Goal: Navigation & Orientation: Find specific page/section

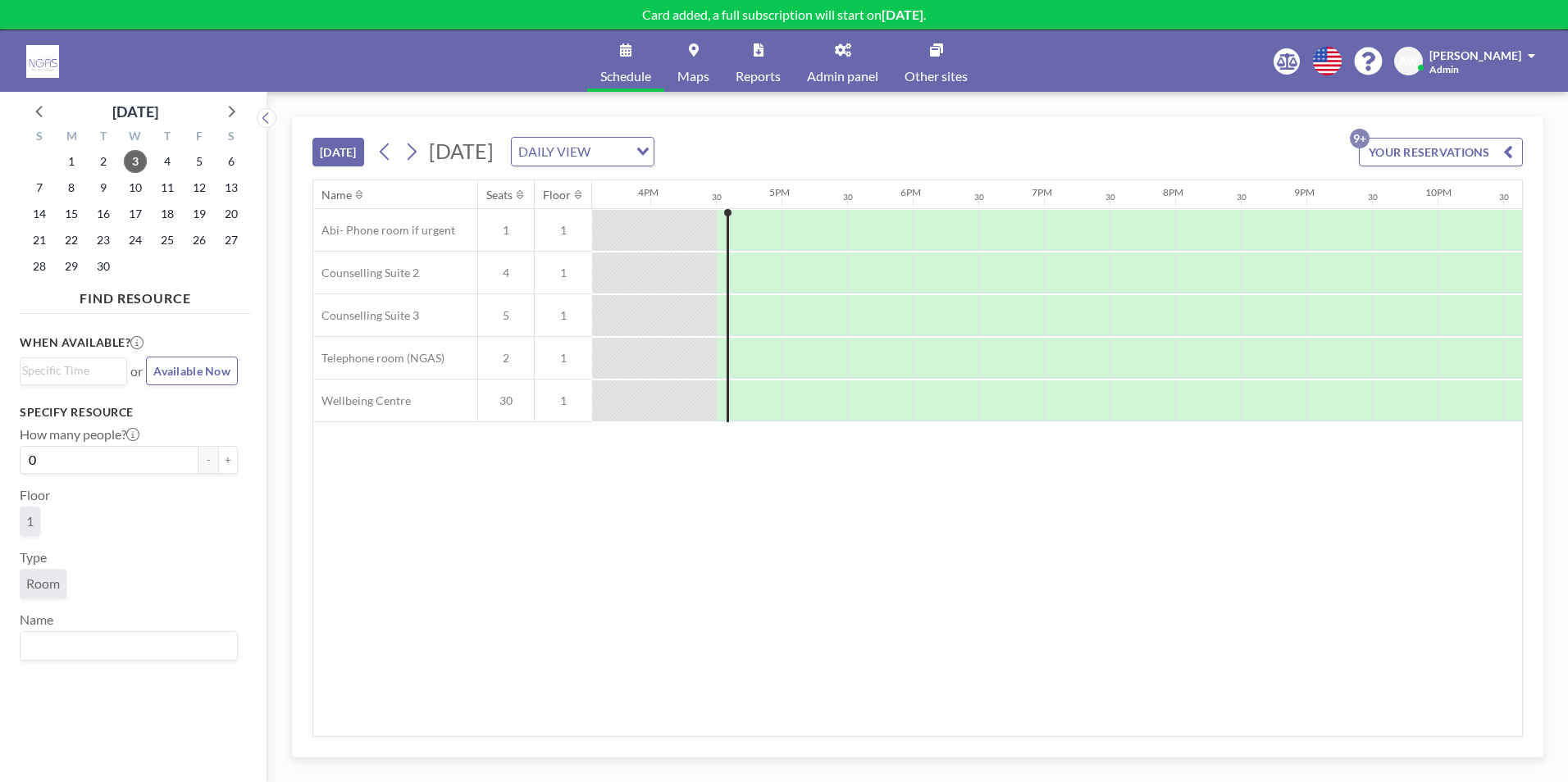
scroll to position [0, 2099]
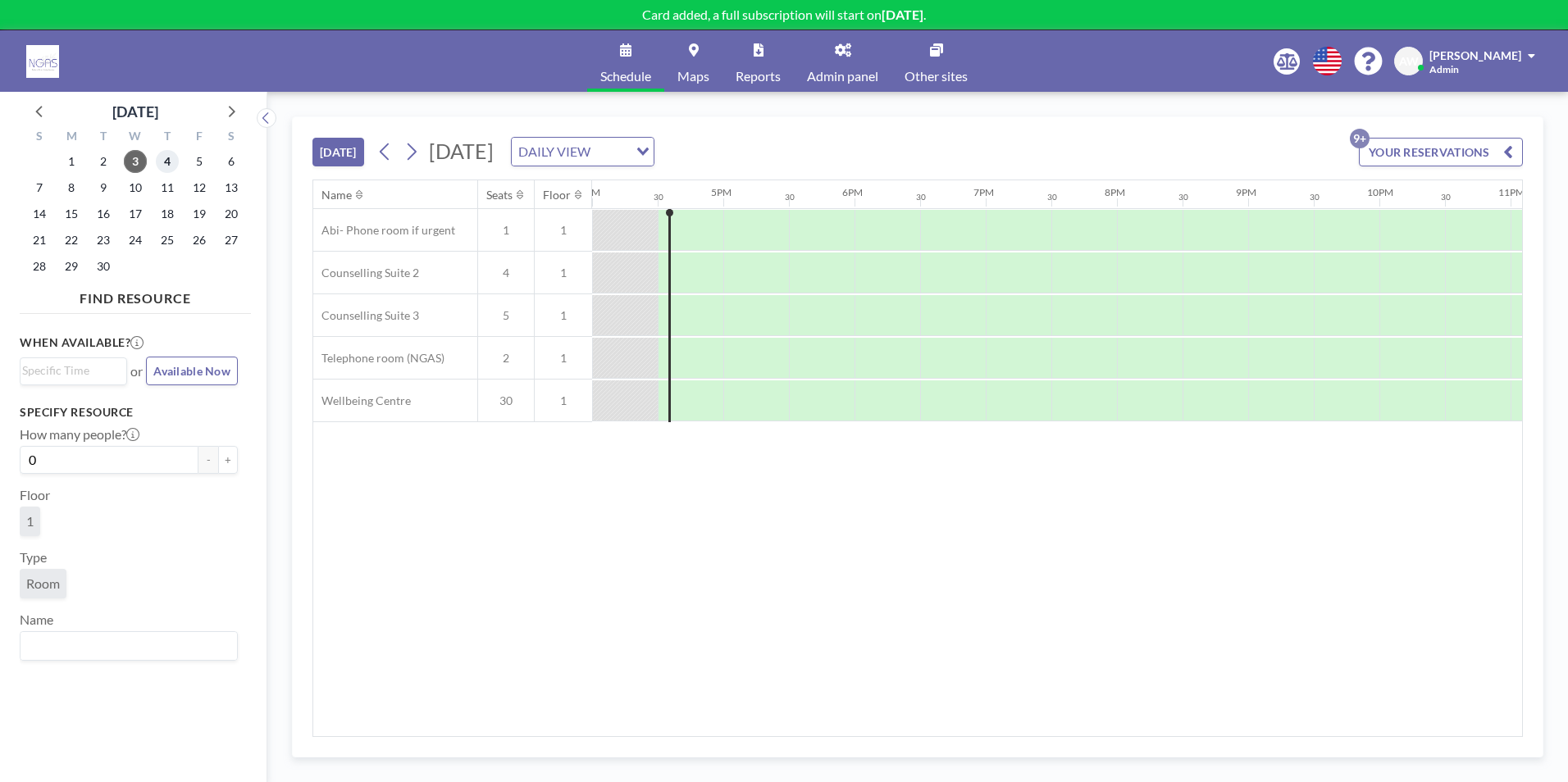
click at [162, 157] on span "4" at bounding box center [167, 161] width 23 height 23
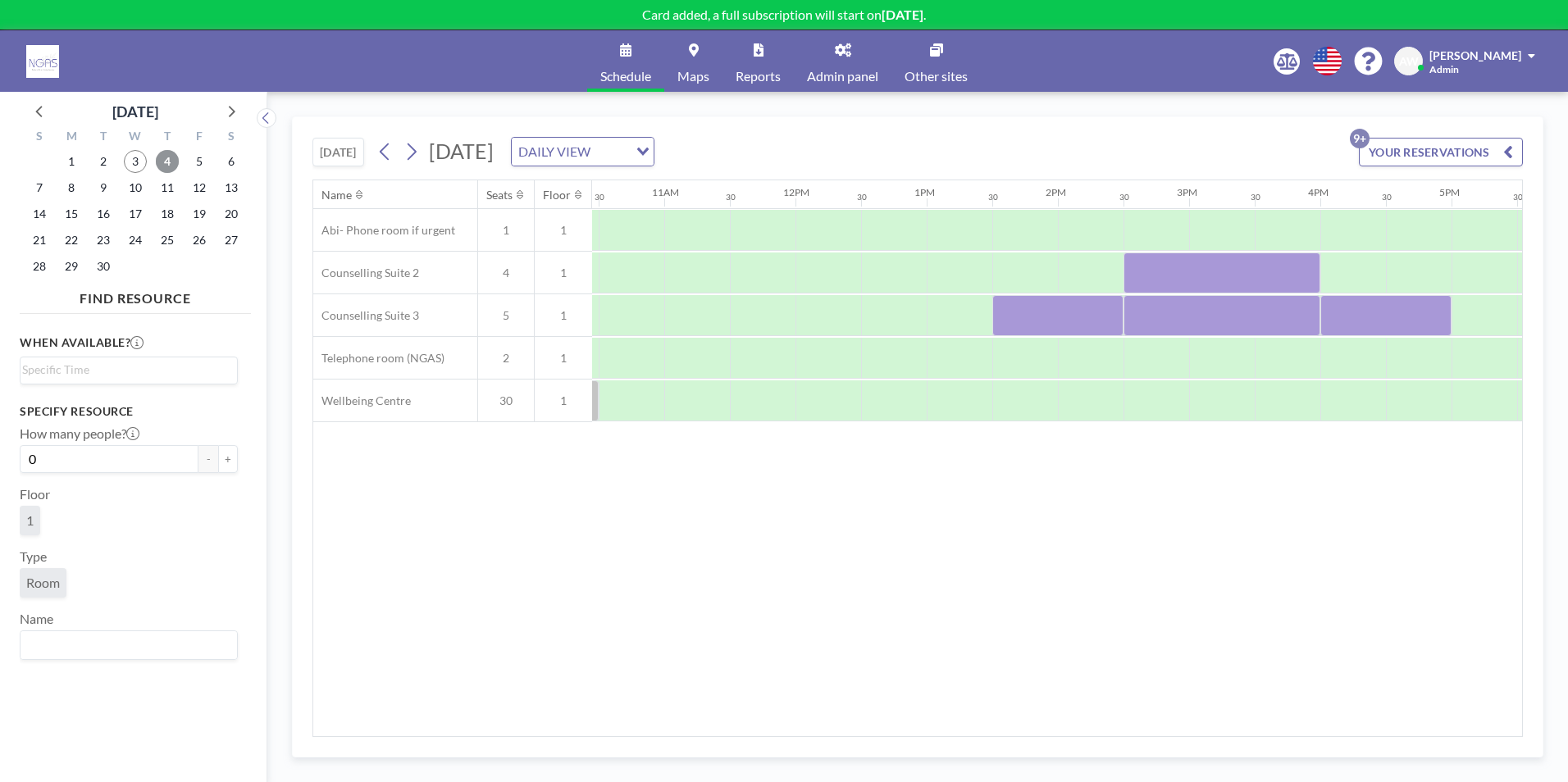
scroll to position [0, 1503]
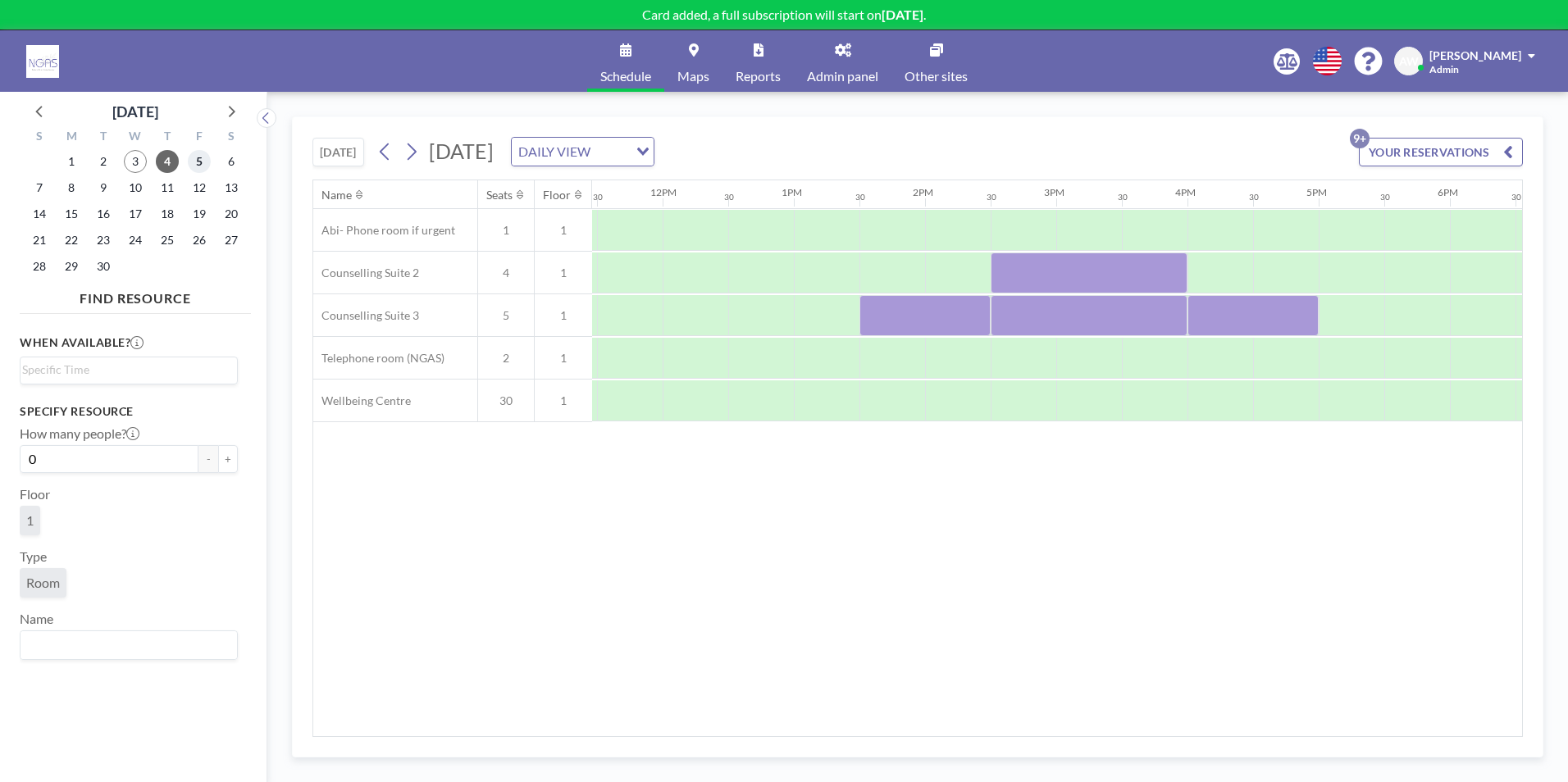
click at [199, 161] on span "5" at bounding box center [199, 161] width 23 height 23
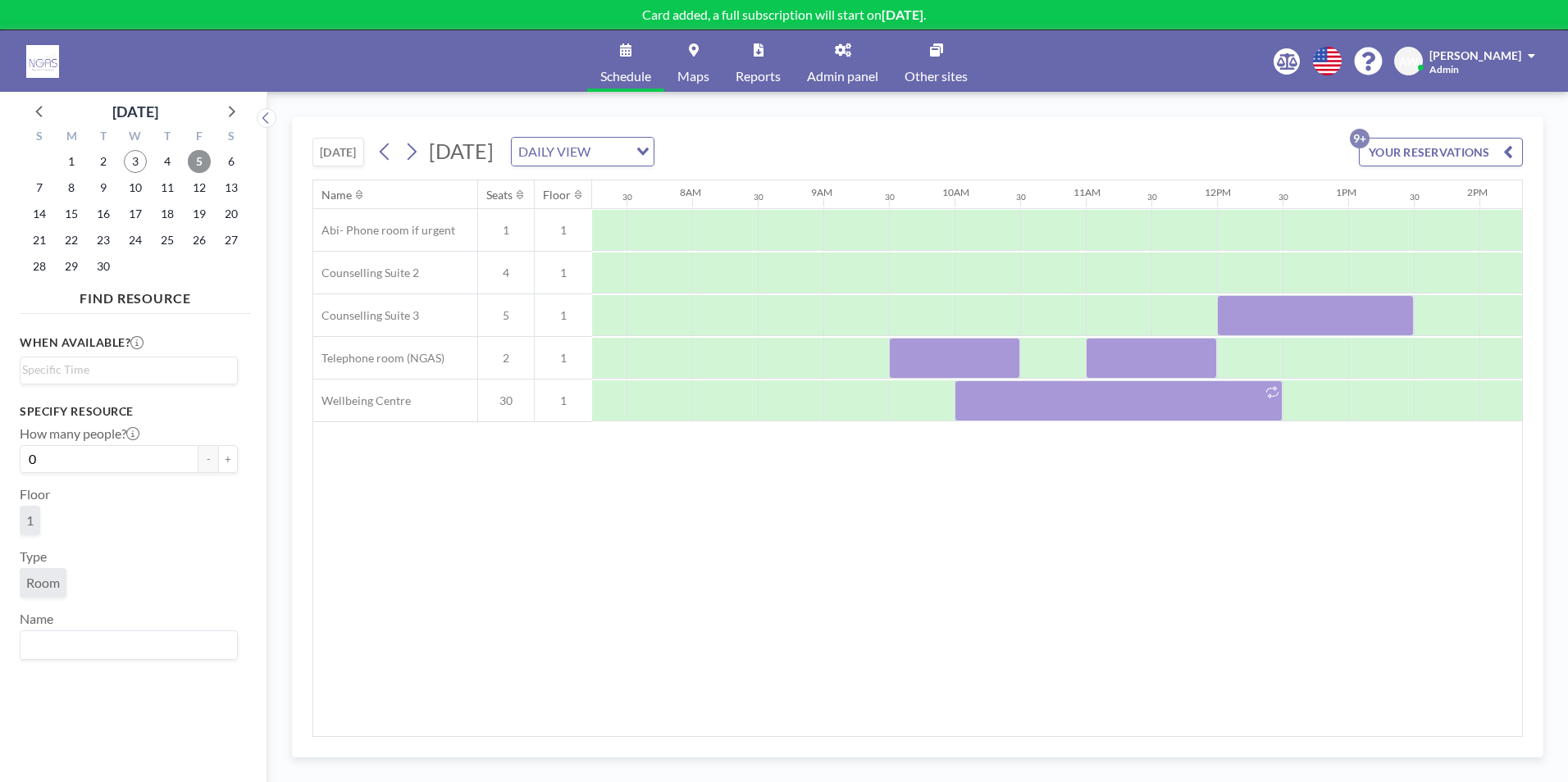
scroll to position [0, 984]
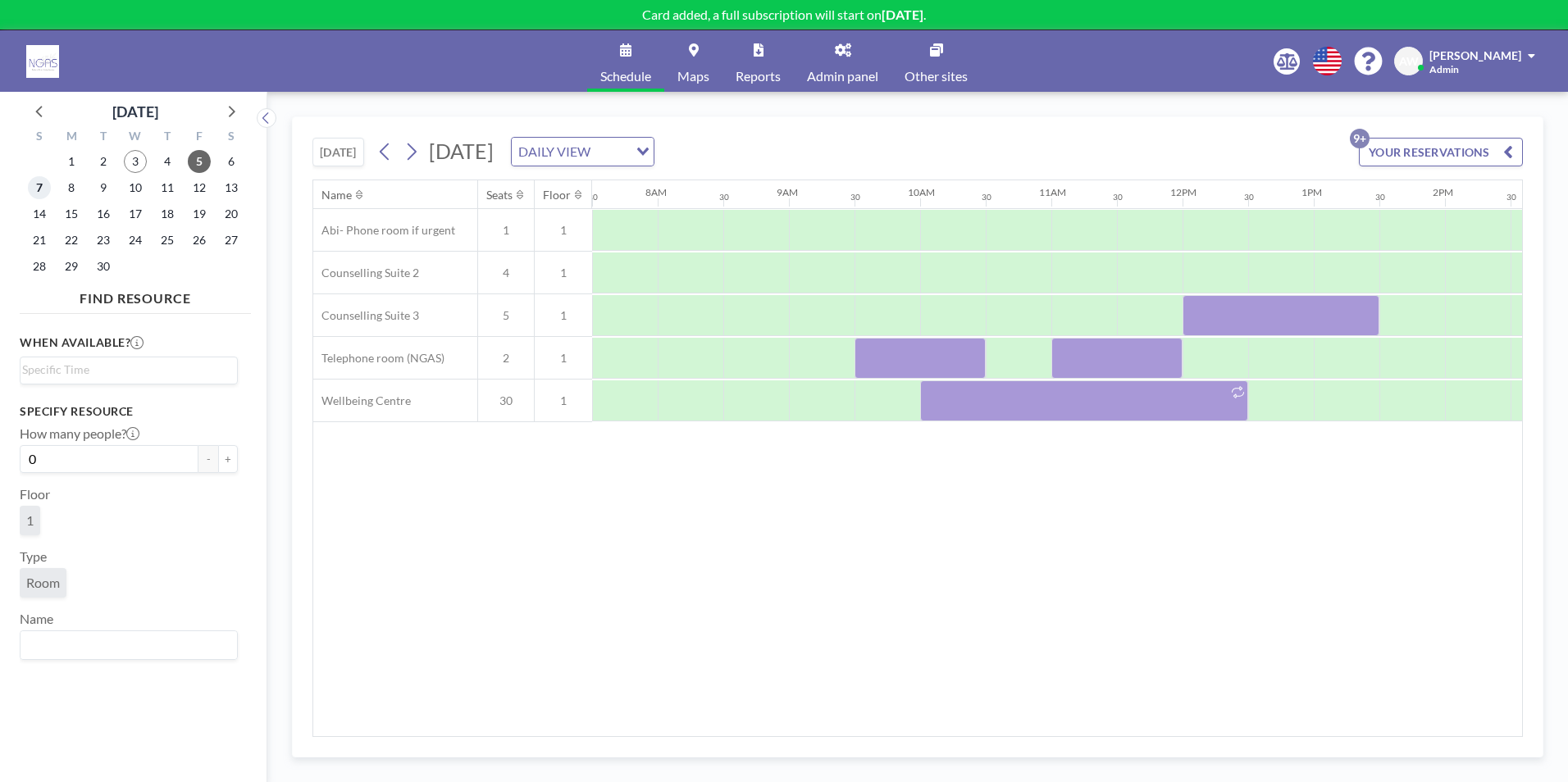
click at [34, 189] on span "7" at bounding box center [39, 187] width 23 height 23
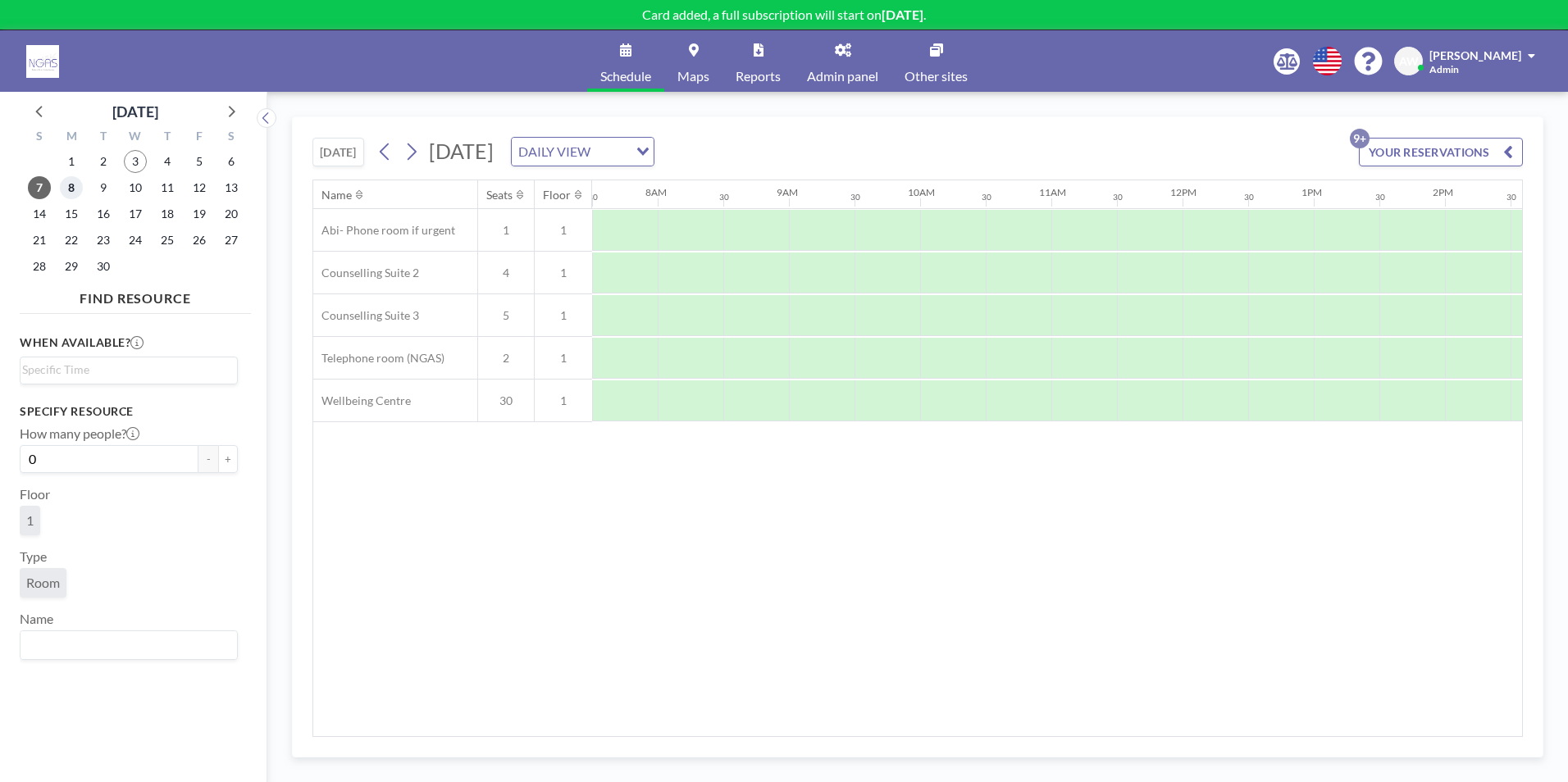
click at [67, 187] on span "8" at bounding box center [72, 187] width 23 height 23
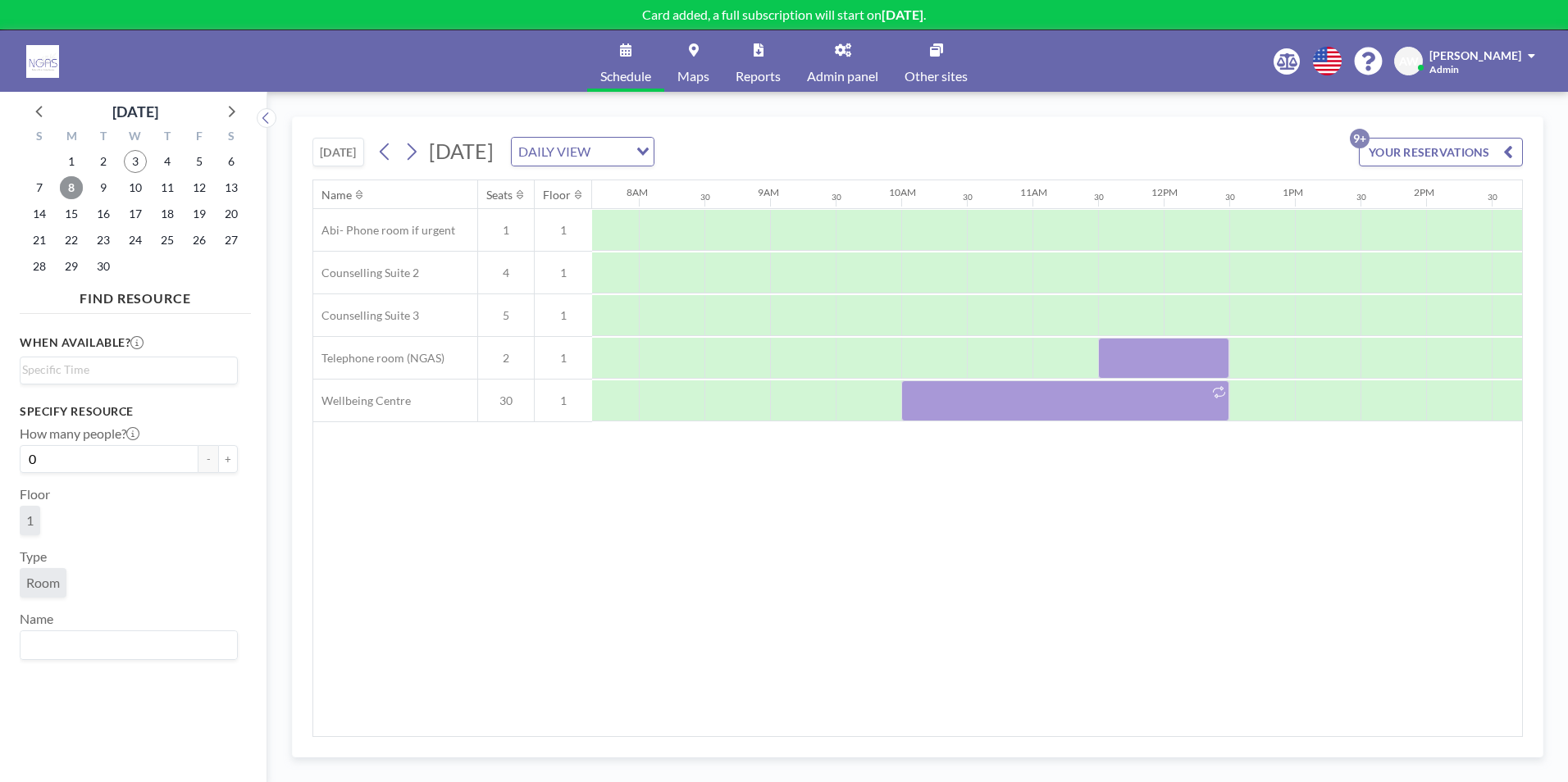
scroll to position [0, 981]
click at [628, 146] on div "DAILY VIEW" at bounding box center [570, 150] width 117 height 24
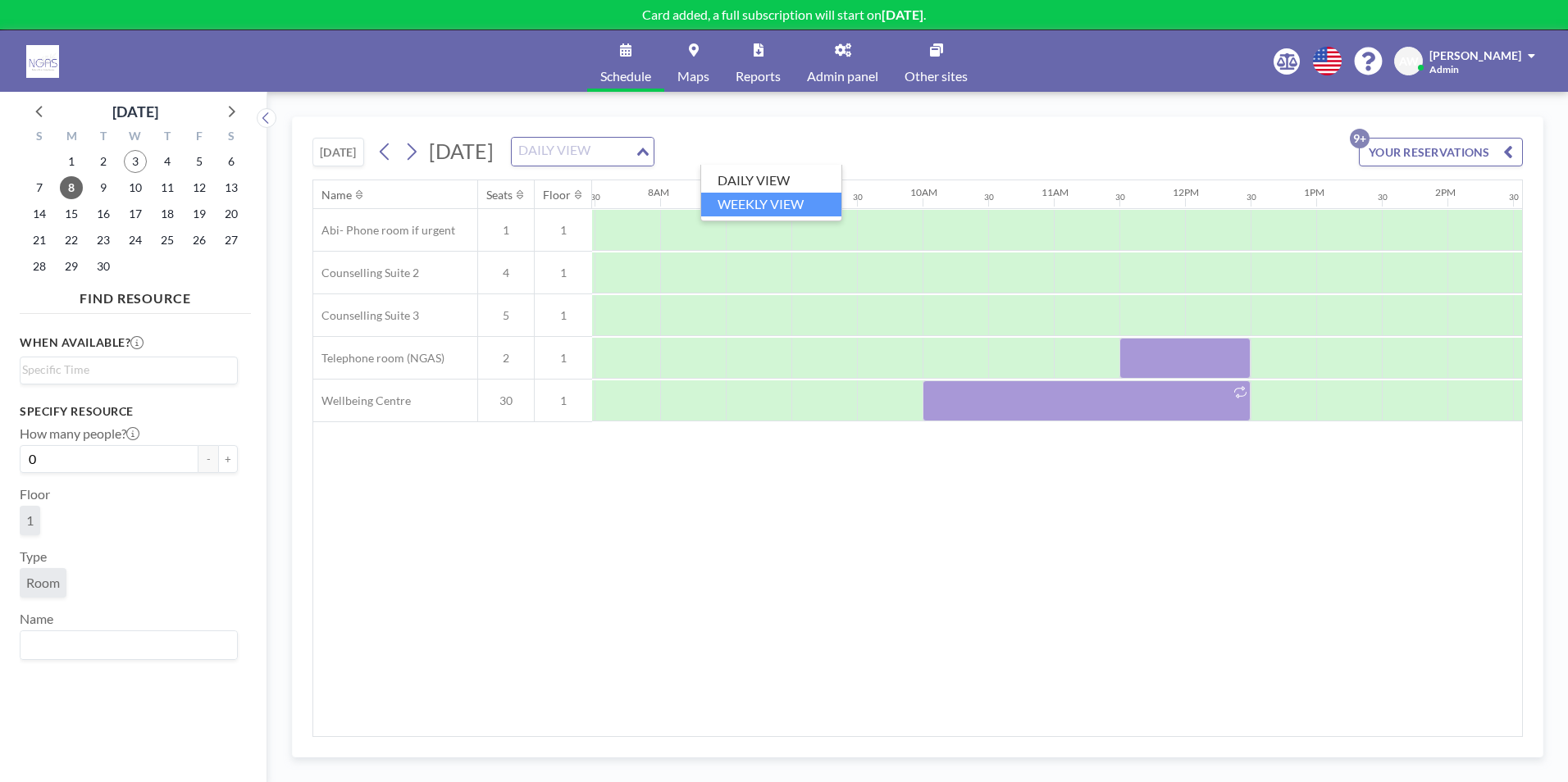
click at [772, 199] on li "WEEKLY VIEW" at bounding box center [771, 204] width 140 height 24
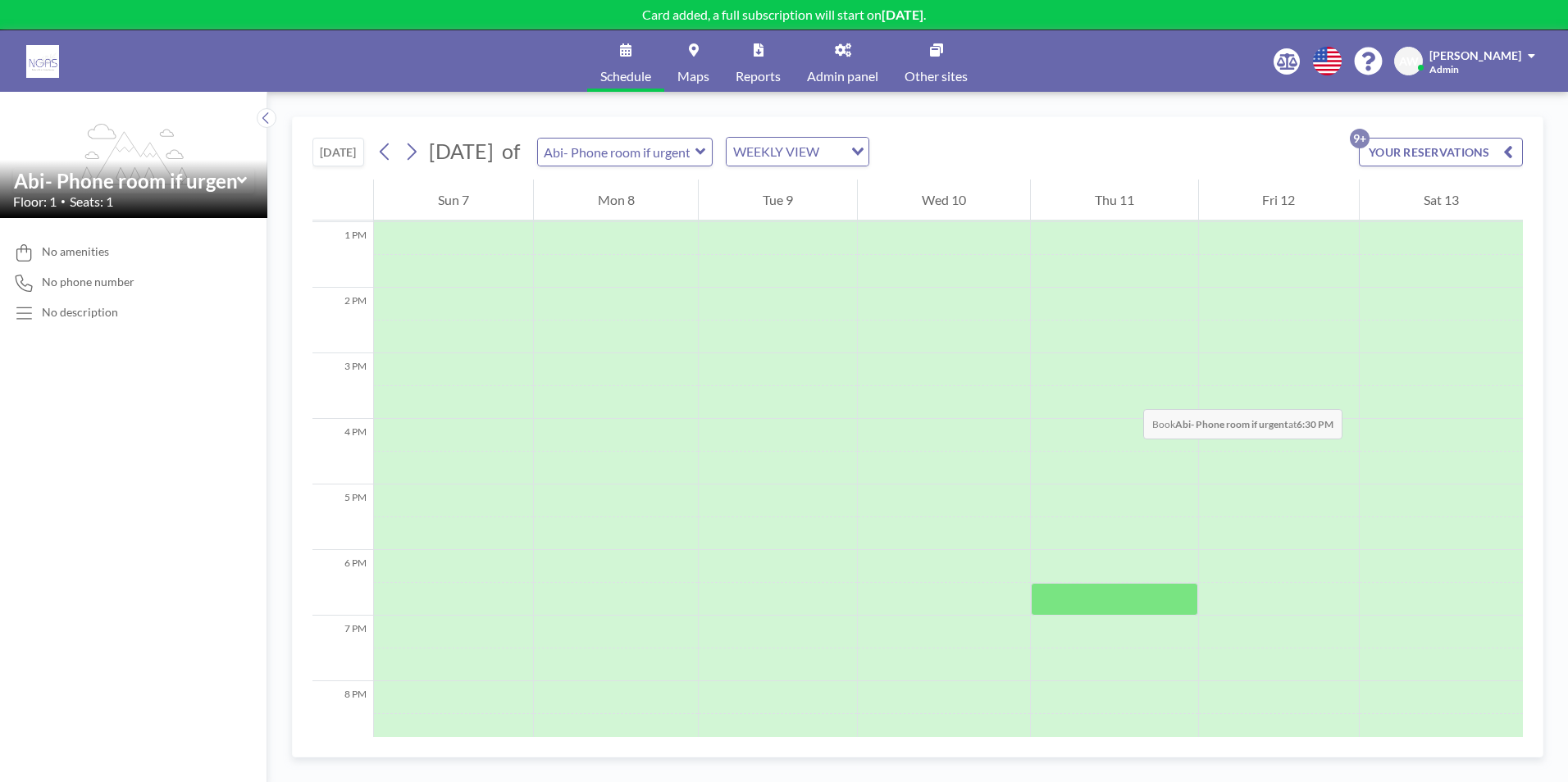
scroll to position [1065, 0]
click at [419, 153] on icon at bounding box center [412, 152] width 16 height 24
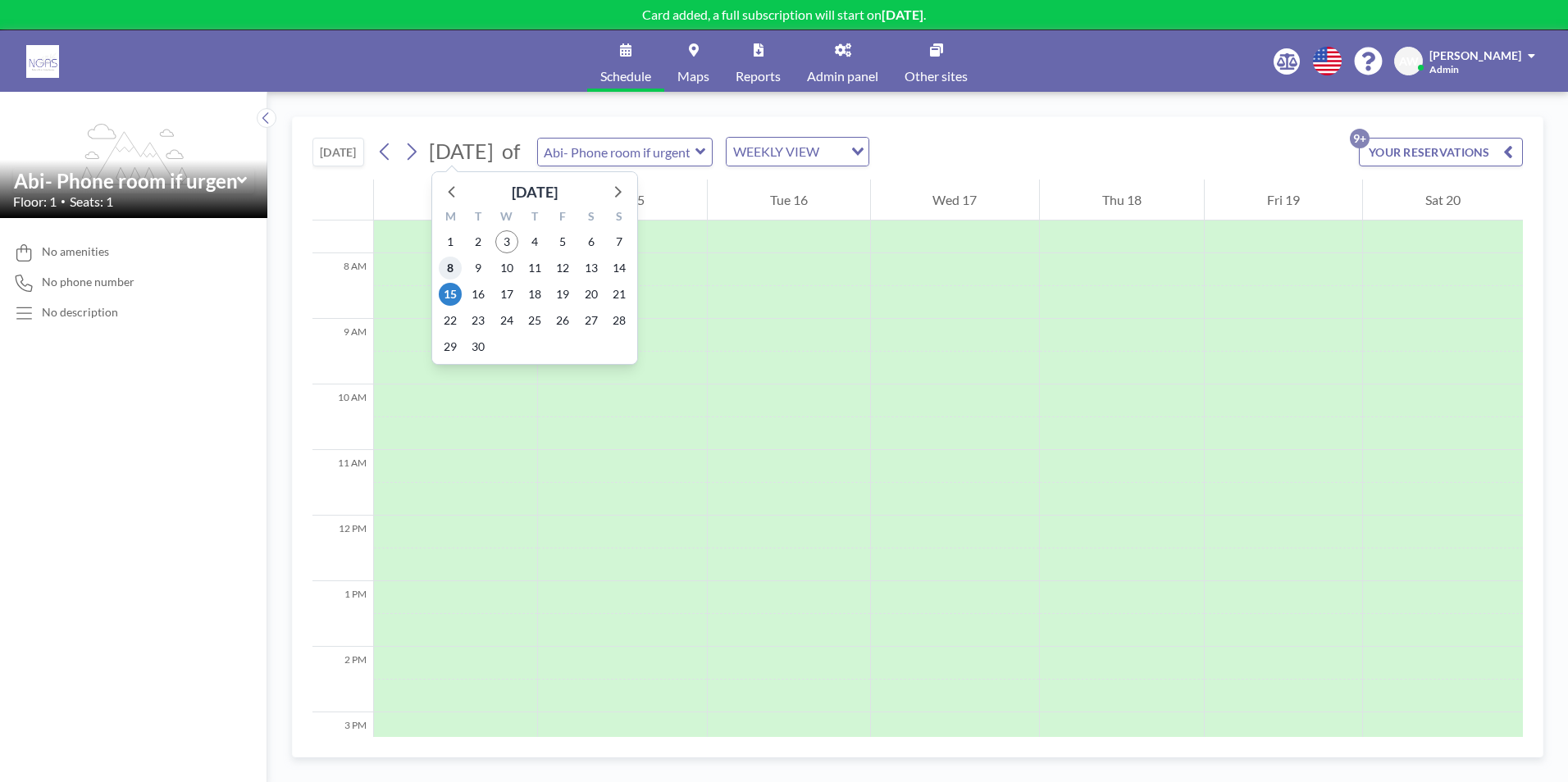
click at [455, 274] on span "8" at bounding box center [450, 268] width 23 height 23
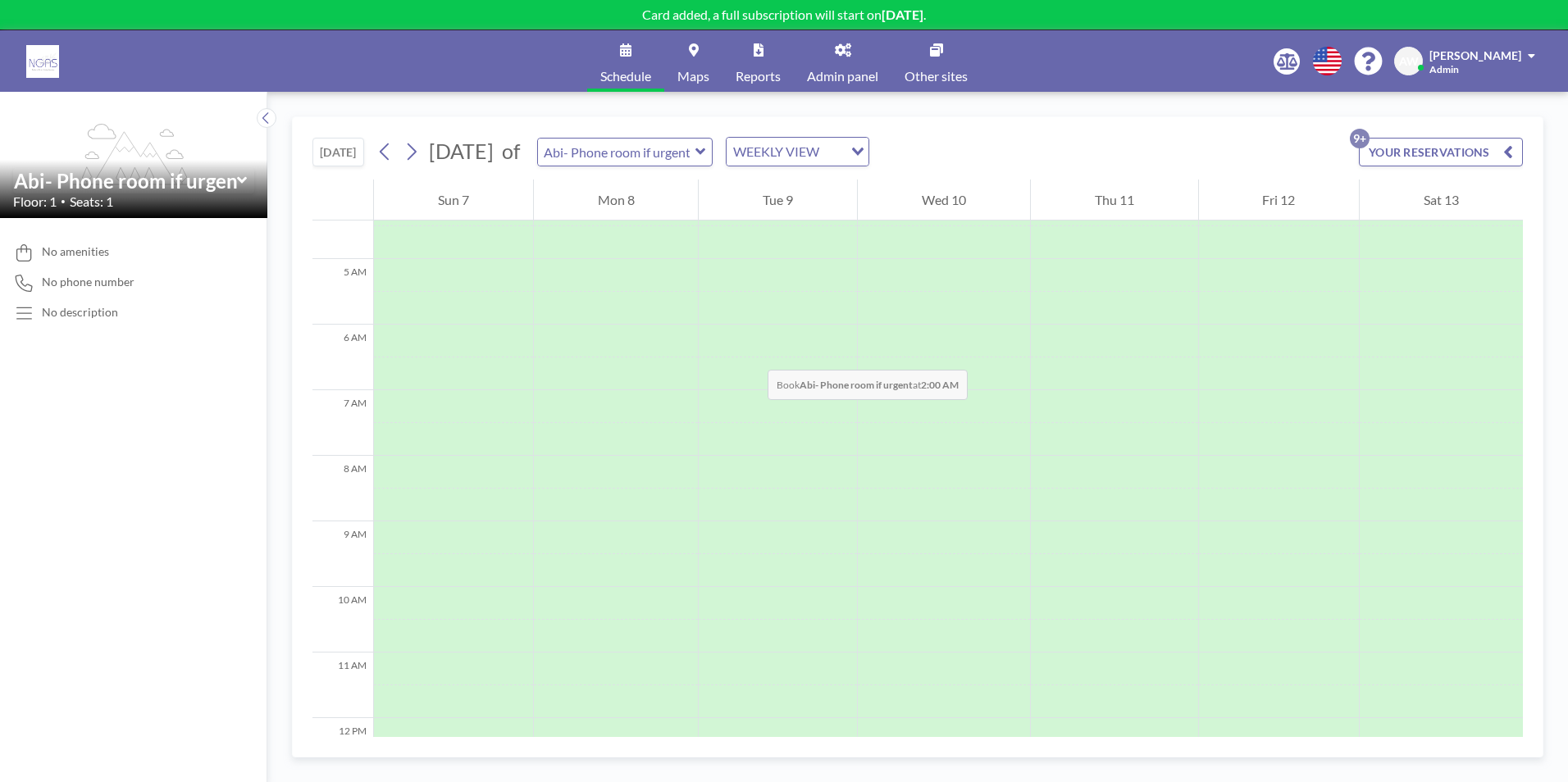
scroll to position [0, 0]
click at [695, 153] on input "text" at bounding box center [617, 152] width 158 height 27
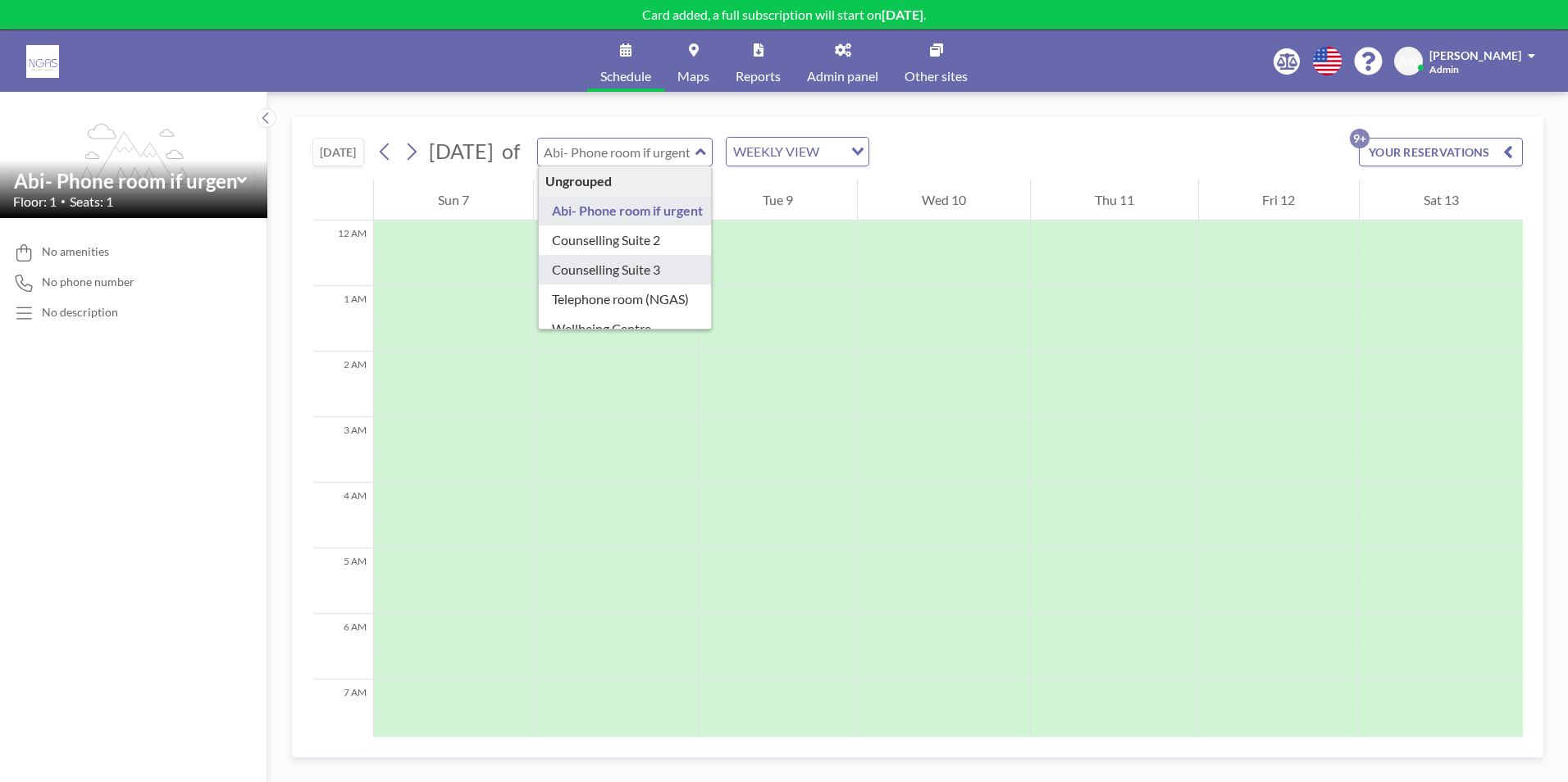
type input "Counselling Suite 3"
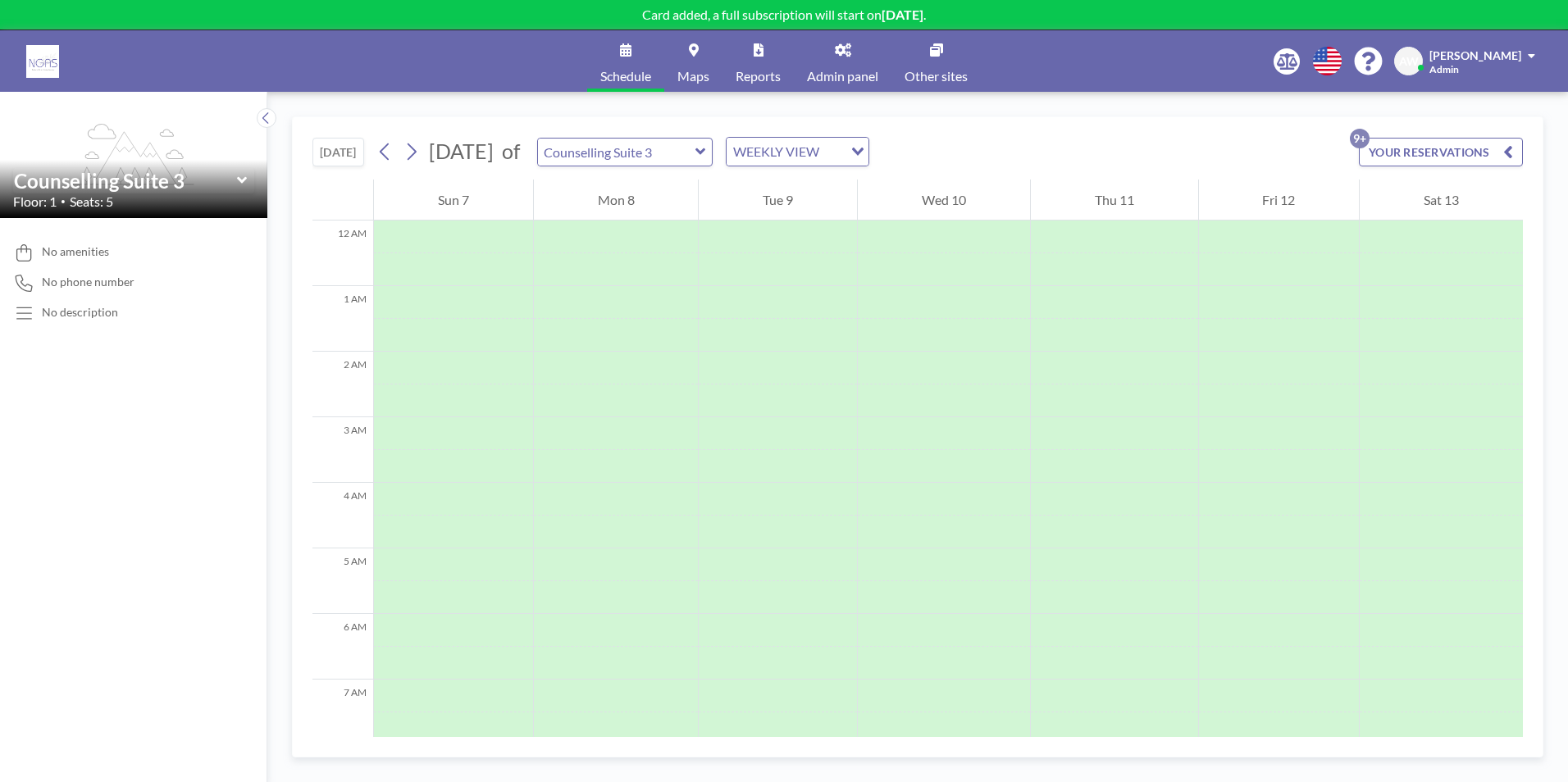
click at [713, 160] on div "Counselling Suite 3" at bounding box center [625, 152] width 176 height 29
click at [713, 162] on div "Counselling Suite 3" at bounding box center [625, 152] width 176 height 29
click at [706, 156] on icon at bounding box center [700, 152] width 10 height 17
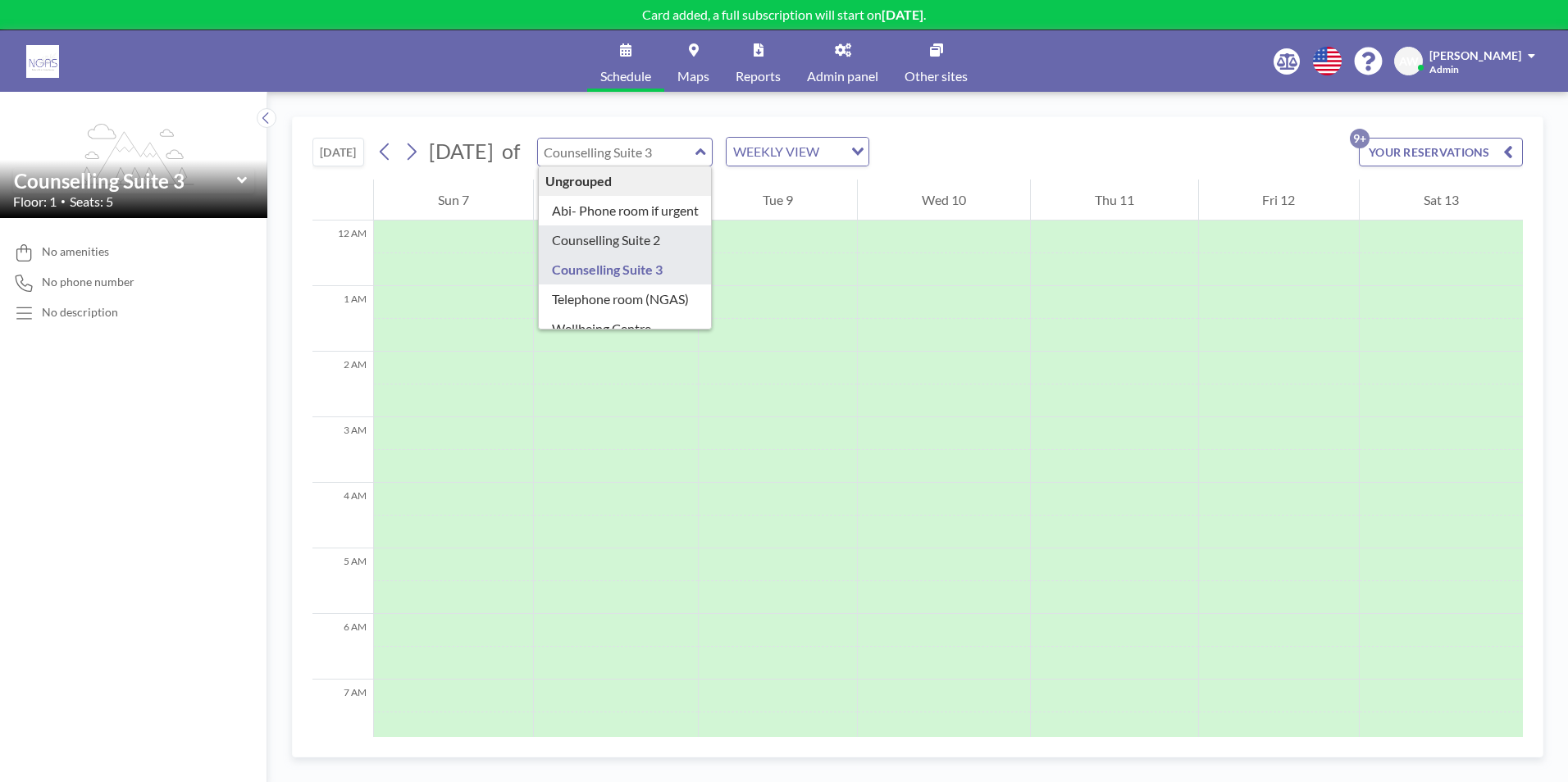
type input "Counselling Suite 2"
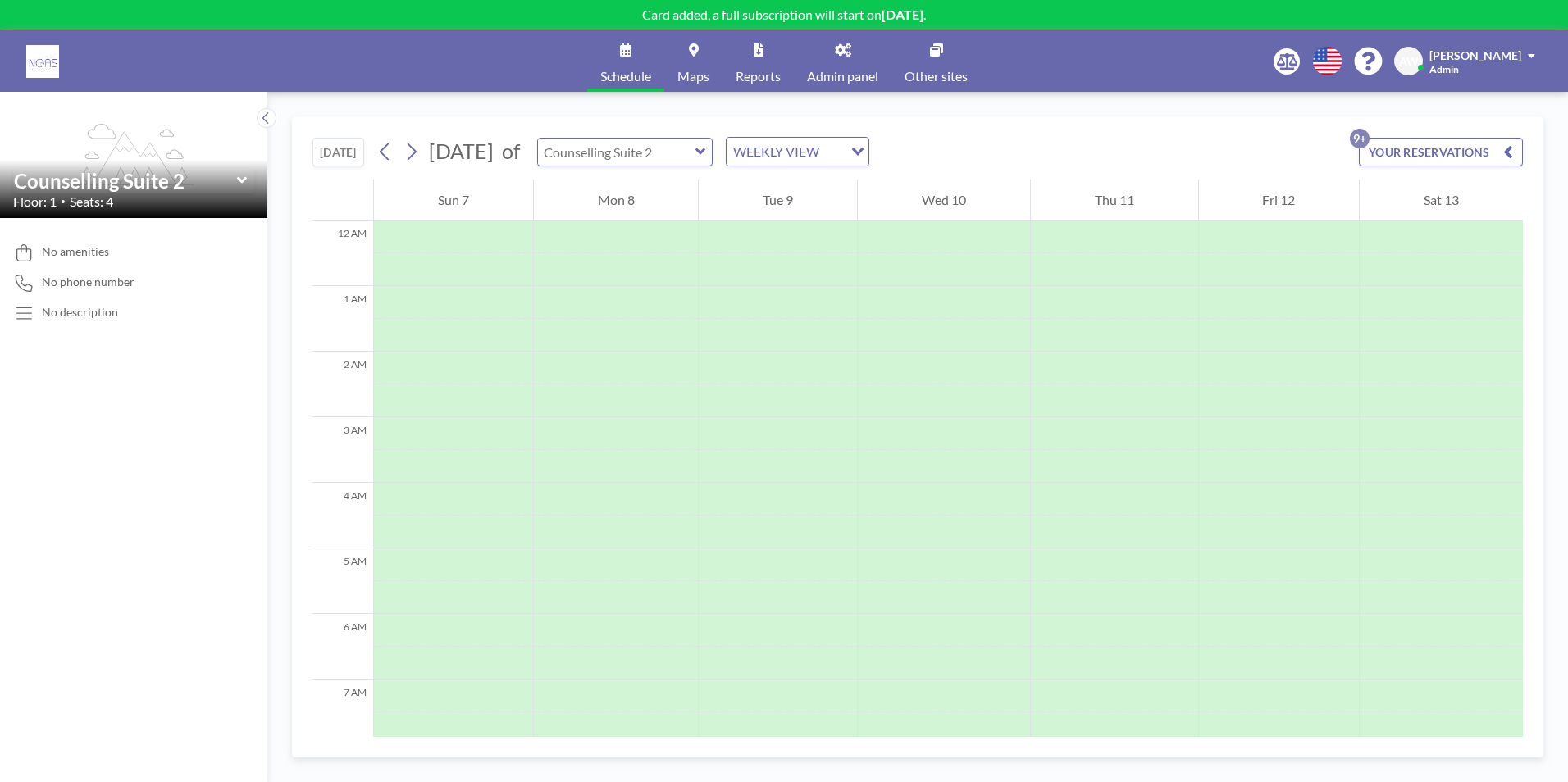
click at [695, 159] on input "text" at bounding box center [617, 152] width 158 height 27
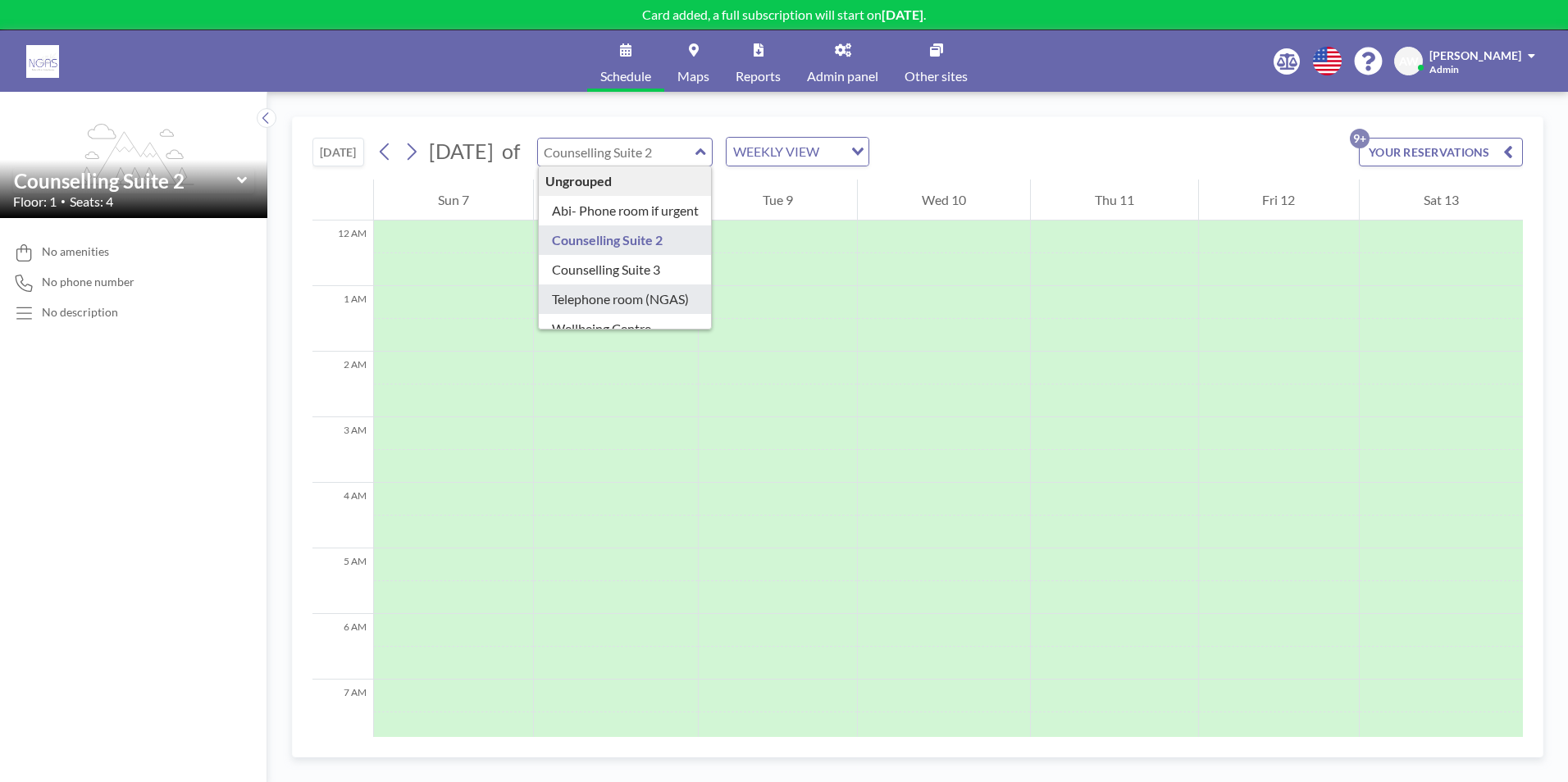
type input "Telephone room (NGAS)"
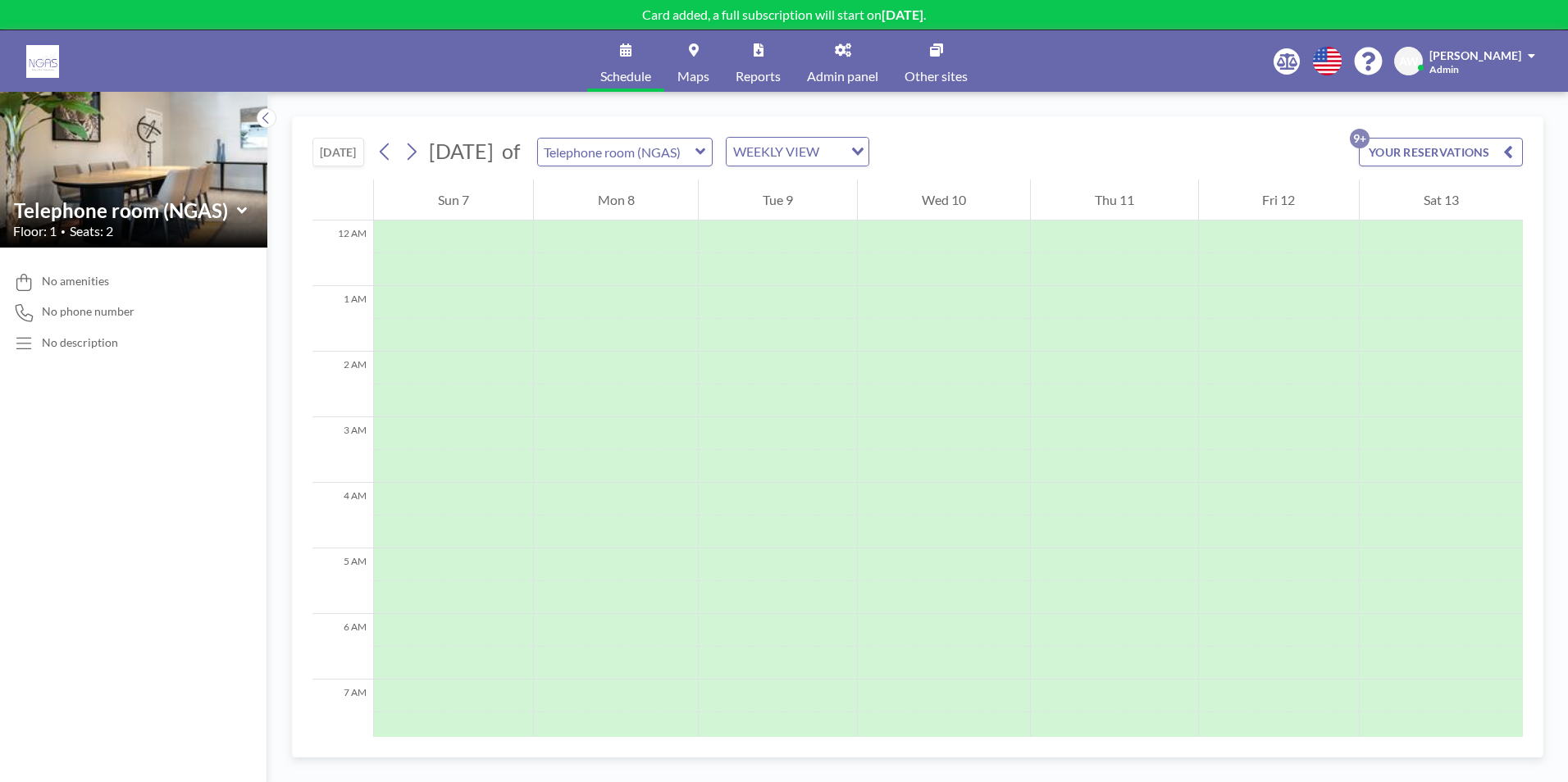
click at [713, 154] on div "Telephone room (NGAS)" at bounding box center [625, 152] width 176 height 29
click at [695, 150] on input "text" at bounding box center [617, 152] width 158 height 27
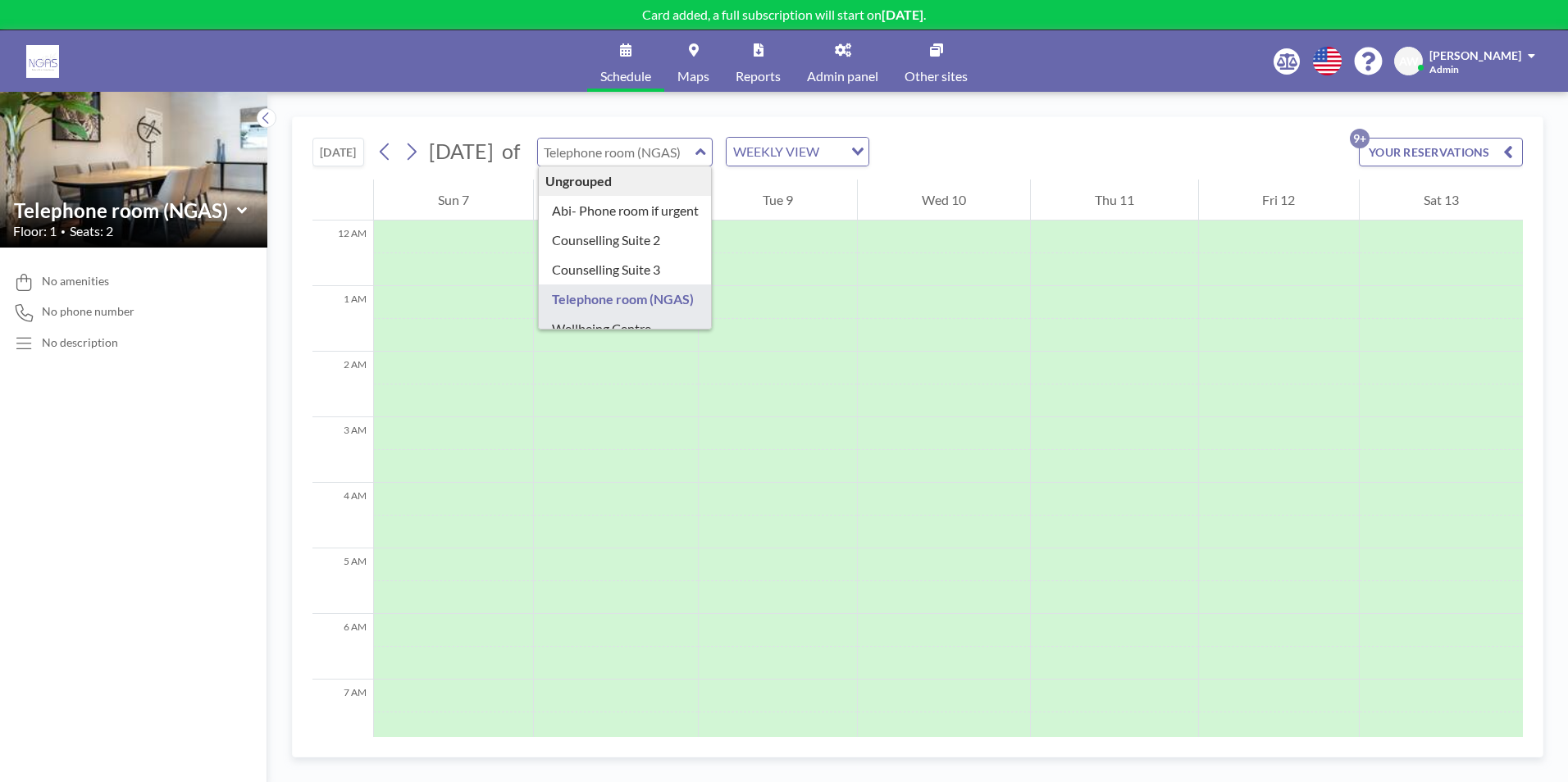
scroll to position [23, 0]
type input "Wellbeing Centre"
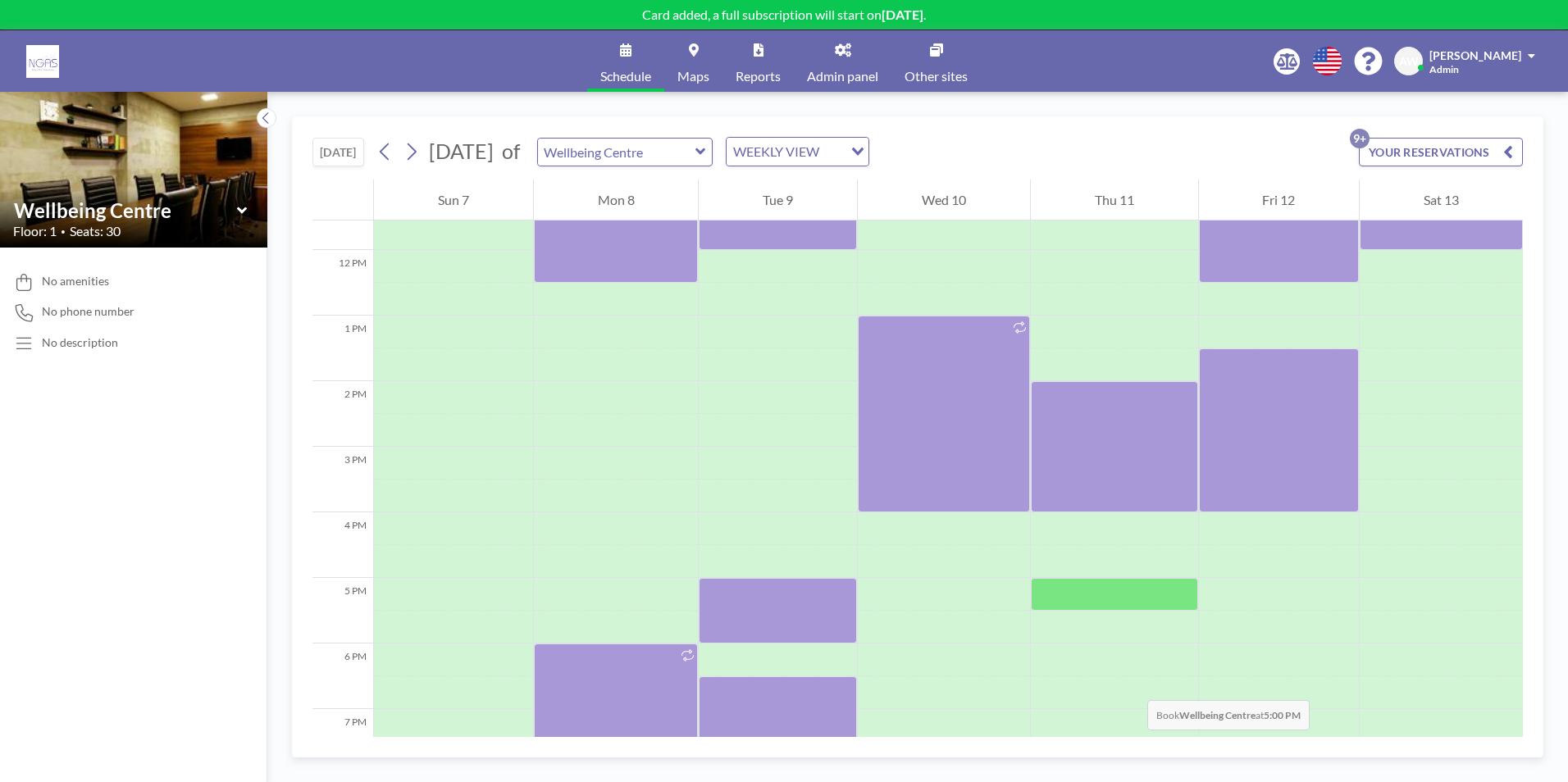
scroll to position [574, 0]
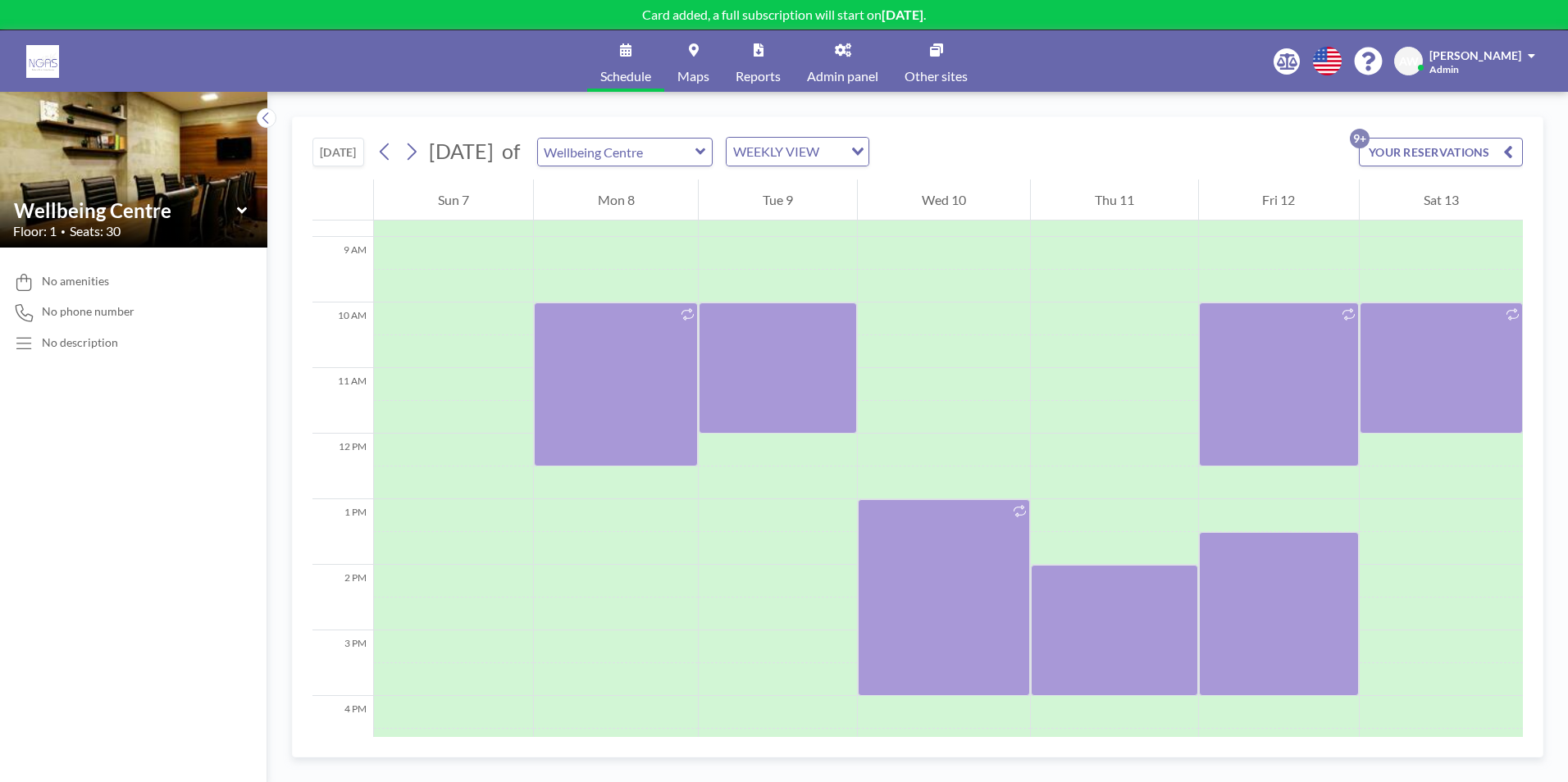
click at [1374, 156] on button "YOUR RESERVATIONS 9+" at bounding box center [1441, 152] width 164 height 29
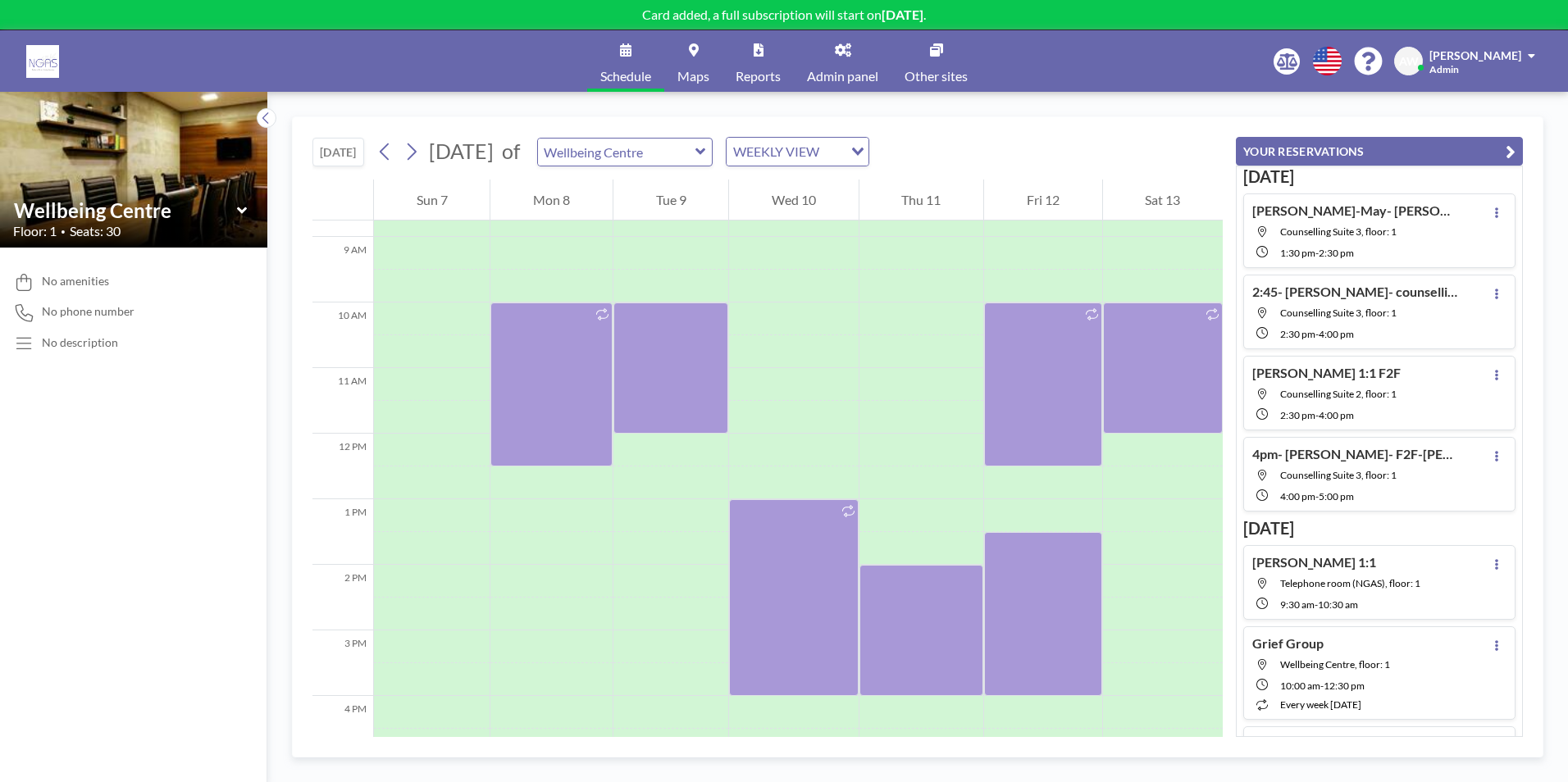
click at [1128, 167] on div "[DATE] [DATE] of Wellbeing Centre WEEKLY VIEW Loading..." at bounding box center [767, 147] width 910 height 62
